Goal: Check status: Check status

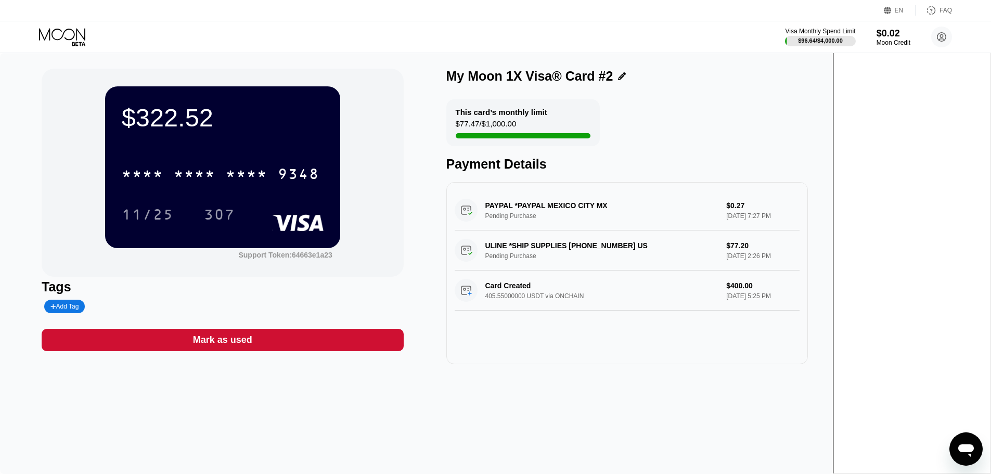
click at [634, 249] on div "ULINE *SHIP SUPPLIES [PHONE_NUMBER] [GEOGRAPHIC_DATA] Pending Purchase $77.20 […" at bounding box center [627, 251] width 345 height 40
drag, startPoint x: 625, startPoint y: 269, endPoint x: 554, endPoint y: 256, distance: 72.1
click at [554, 256] on div "ULINE *SHIP SUPPLIES [PHONE_NUMBER] [GEOGRAPHIC_DATA] Pending Purchase $77.20 […" at bounding box center [627, 251] width 345 height 40
